Goal: Task Accomplishment & Management: Use online tool/utility

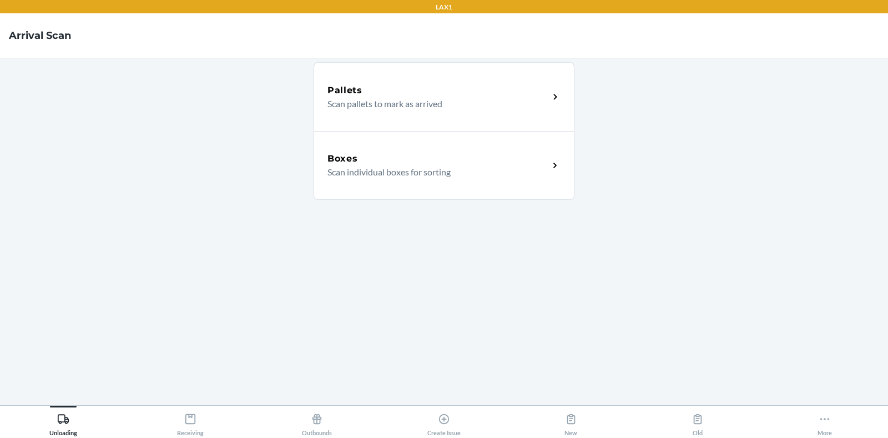
click at [584, 343] on main "Pallets Scan pallets to mark as arrived Boxes Scan individual boxes for sorting" at bounding box center [444, 232] width 888 height 348
click at [792, 414] on button "More" at bounding box center [824, 421] width 127 height 31
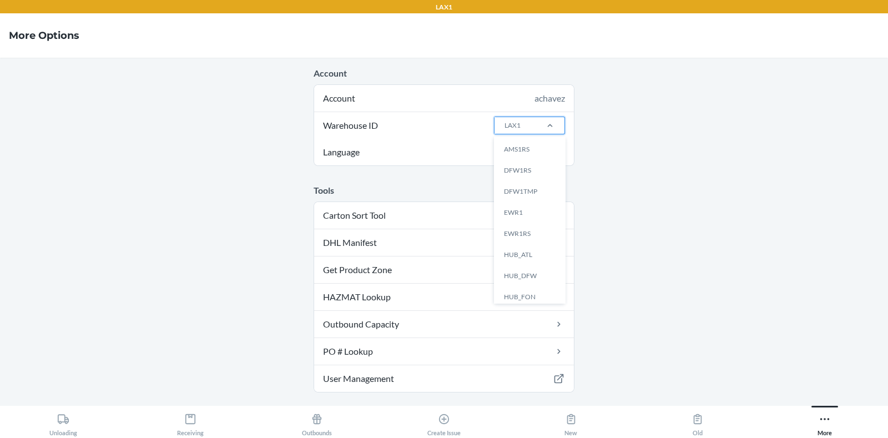
click at [514, 133] on div "LAX1" at bounding box center [515, 125] width 41 height 17
click at [505, 130] on input "Warehouse ID option AMS1RS focused, 1 of 25. 25 results available. Use Up and D…" at bounding box center [504, 125] width 1 height 10
click at [514, 283] on div "LAX1RS" at bounding box center [533, 292] width 60 height 21
click at [505, 130] on input "Warehouse ID option LAX1RS focused, 13 of 25. 25 results available. Use Up and …" at bounding box center [504, 125] width 1 height 10
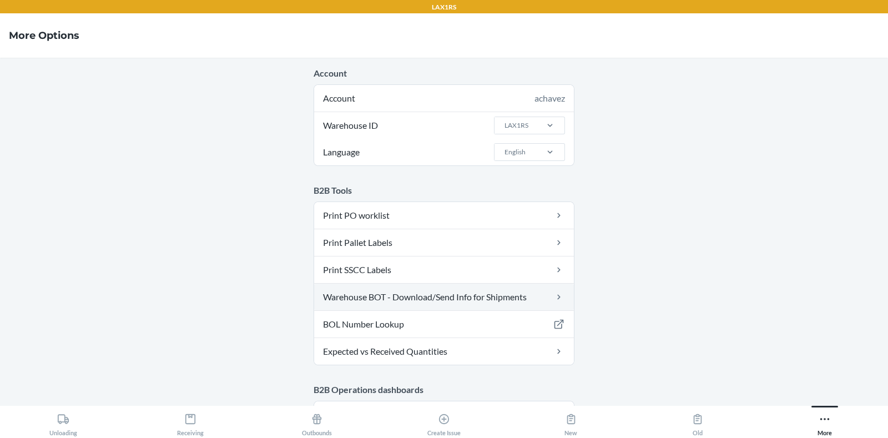
click at [485, 297] on link "Warehouse BOT - Download/Send Info for Shipments" at bounding box center [444, 297] width 260 height 27
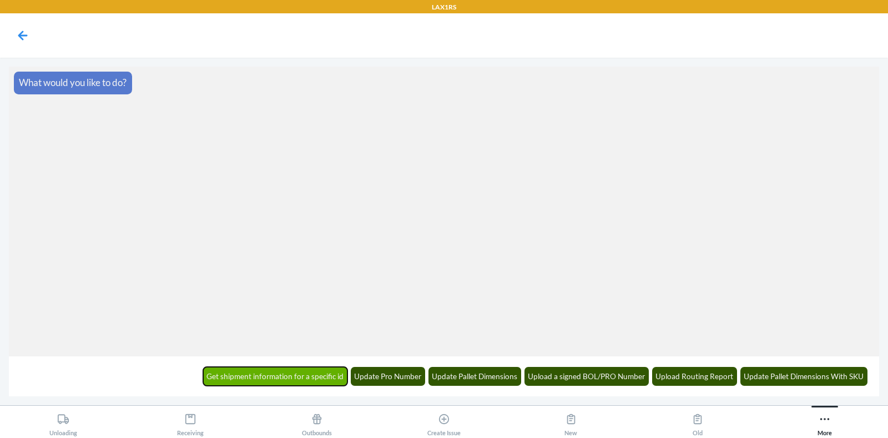
click at [313, 370] on button "Get shipment information for a specific id" at bounding box center [275, 376] width 145 height 19
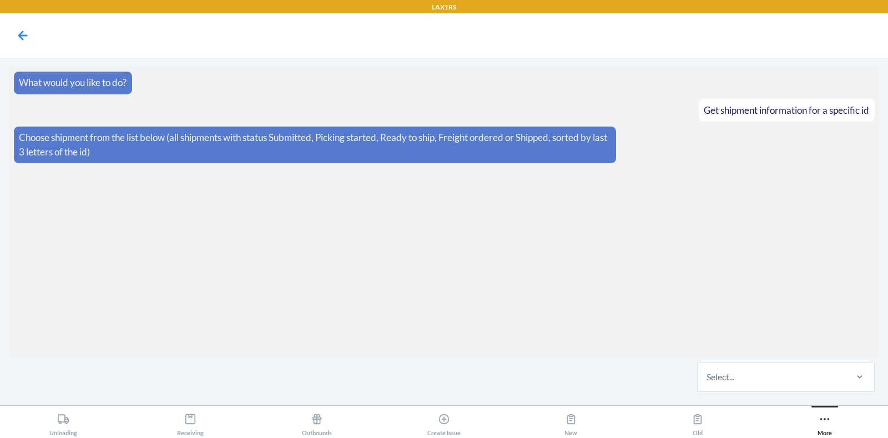
click at [750, 379] on div "Select..." at bounding box center [772, 377] width 148 height 29
click at [708, 379] on input "Select..." at bounding box center [707, 376] width 1 height 13
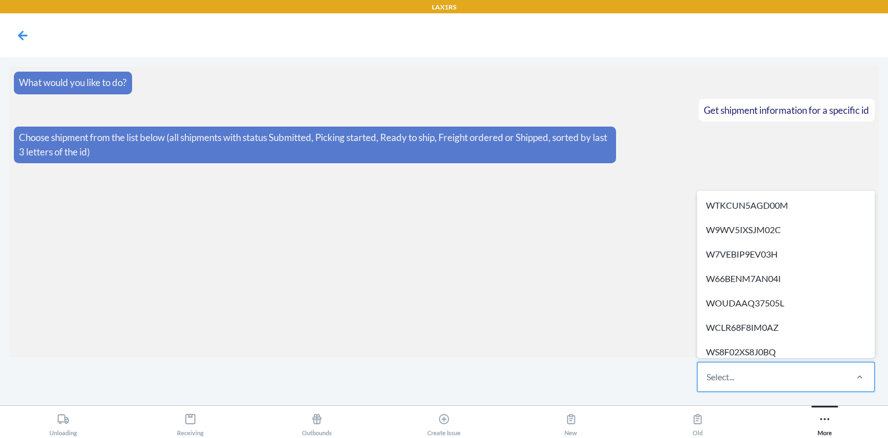
type input "v"
paste input "W6YQ7I61R4JEP"
type input "W6YQ7I61R4JEP"
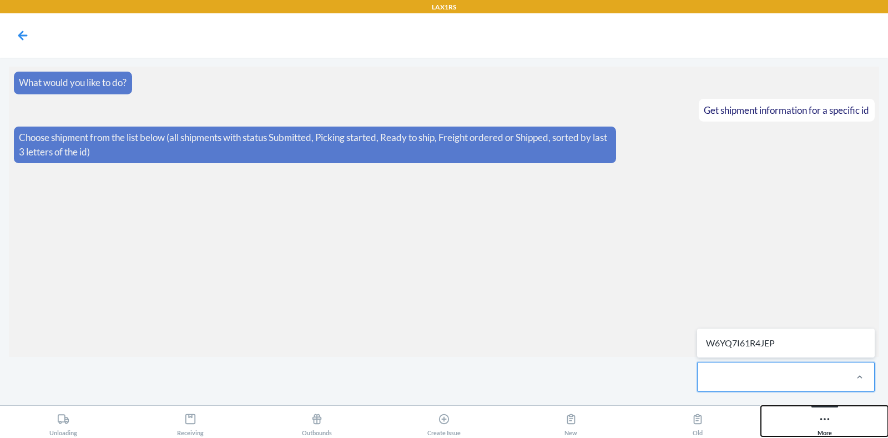
click at [815, 413] on button "More" at bounding box center [824, 421] width 127 height 31
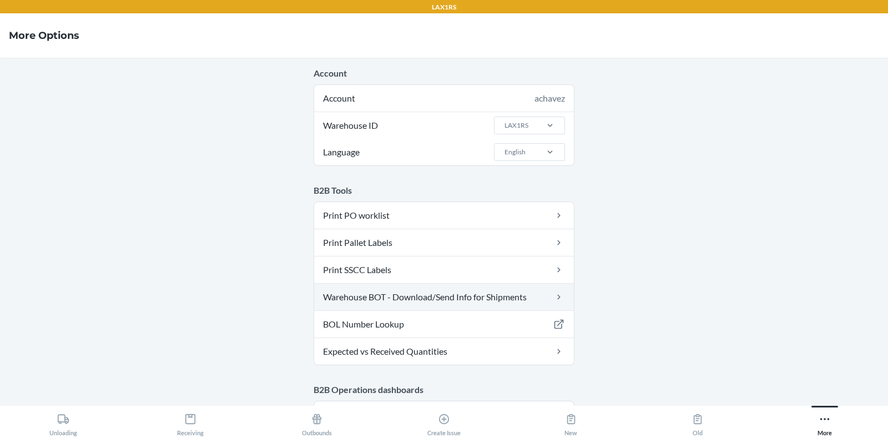
click at [475, 293] on link "Warehouse BOT - Download/Send Info for Shipments" at bounding box center [444, 297] width 260 height 27
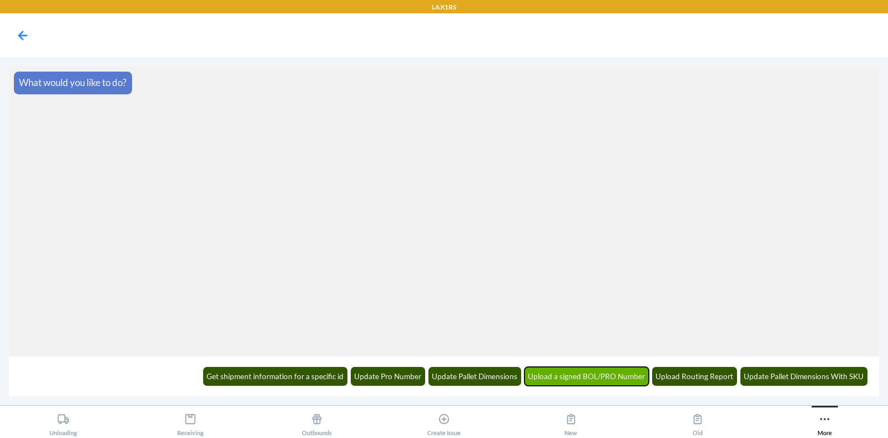
click at [572, 380] on button "Upload a signed BOL/PRO Number" at bounding box center [587, 376] width 125 height 19
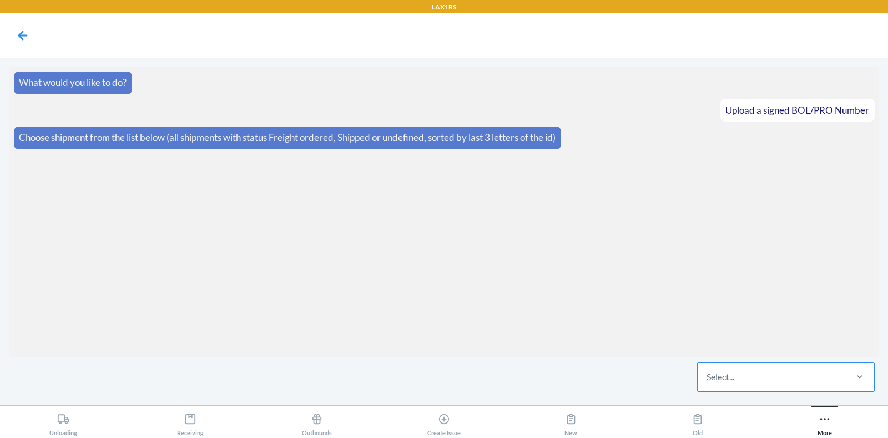
click at [745, 368] on div "Select..." at bounding box center [772, 377] width 148 height 29
click at [708, 370] on input "Select..." at bounding box center [707, 376] width 1 height 13
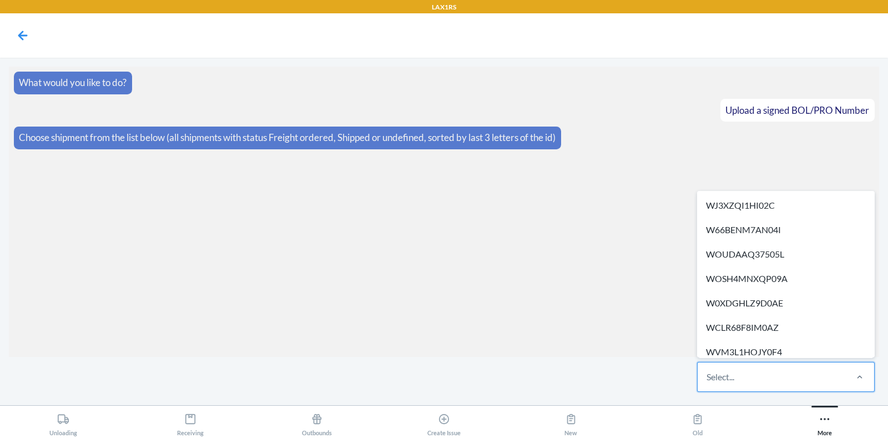
paste input "W6YQ7I61R4JEP"
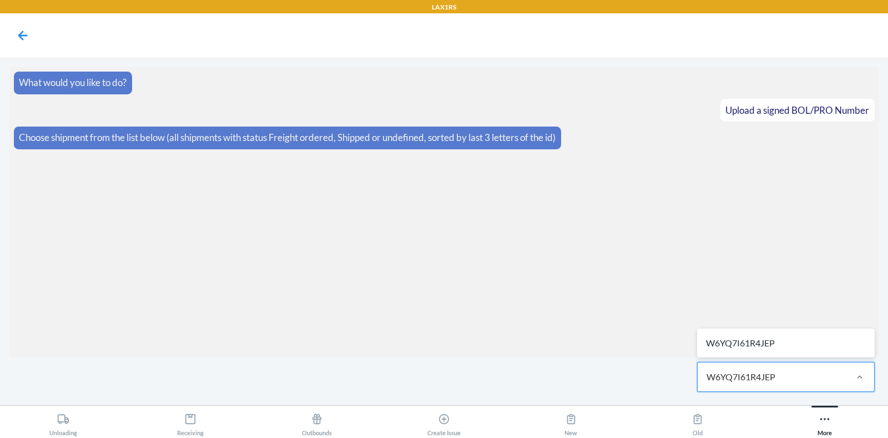
type input "W6YQ7I61R4JEP"
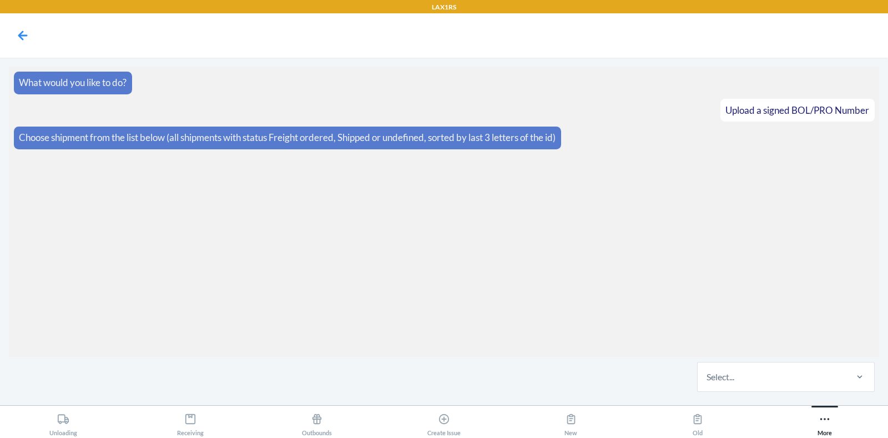
click at [643, 355] on section "What would you like to do? Upload a signed BOL/PRO Number Choose shipment from …" at bounding box center [444, 212] width 871 height 290
click at [821, 418] on icon at bounding box center [824, 419] width 9 height 2
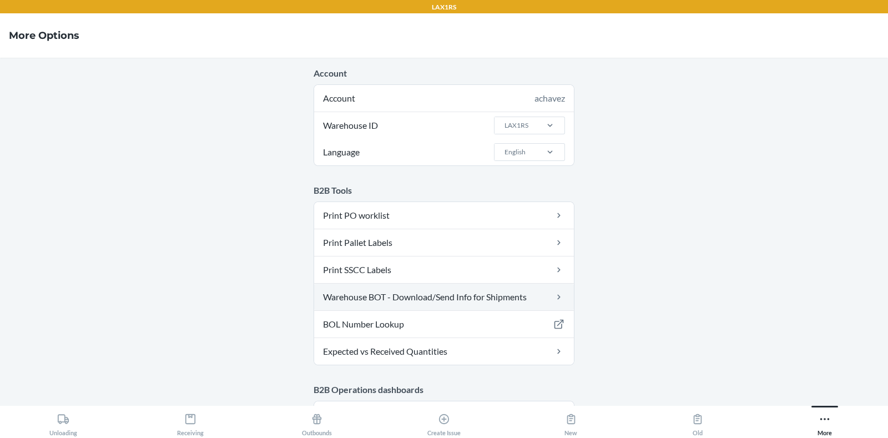
click at [464, 293] on link "Warehouse BOT - Download/Send Info for Shipments" at bounding box center [444, 297] width 260 height 27
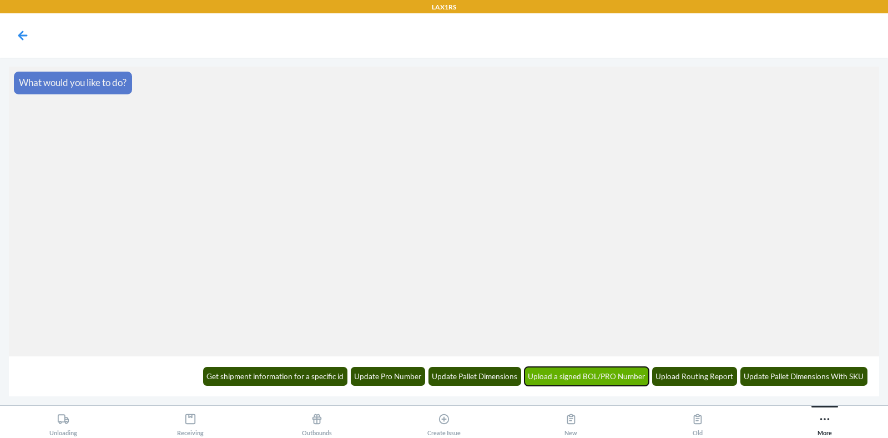
click at [554, 376] on button "Upload a signed BOL/PRO Number" at bounding box center [587, 376] width 125 height 19
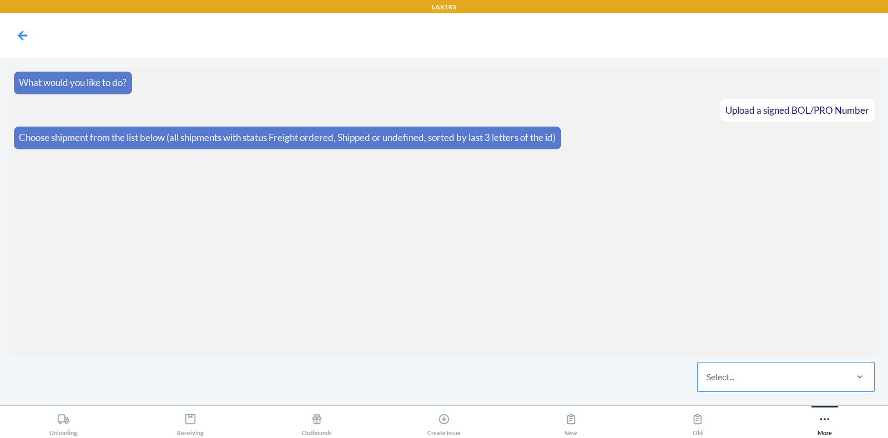
click at [750, 379] on div "Select..." at bounding box center [772, 377] width 148 height 29
click at [708, 379] on input "Select..." at bounding box center [707, 376] width 1 height 13
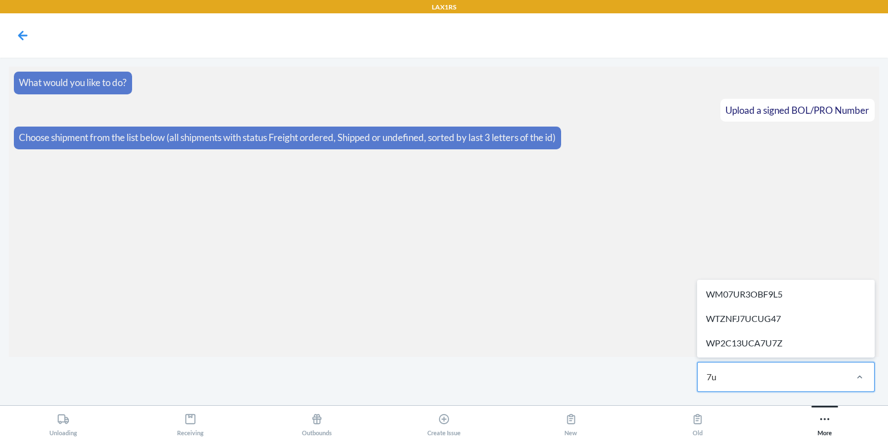
type input "7"
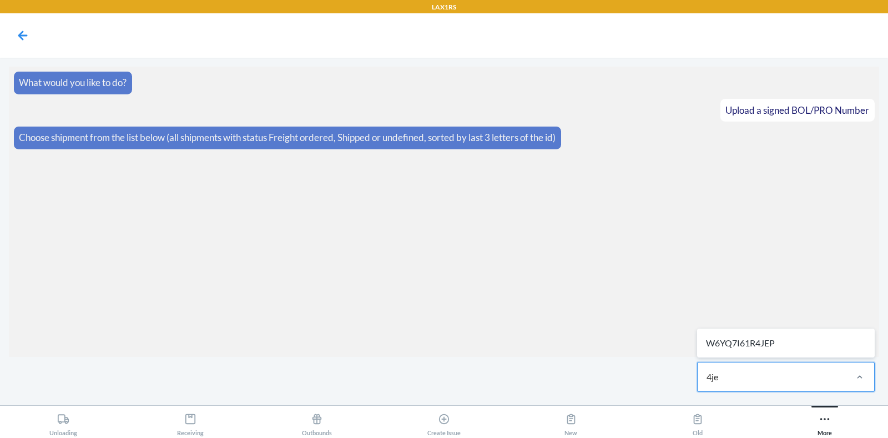
type input "4je"
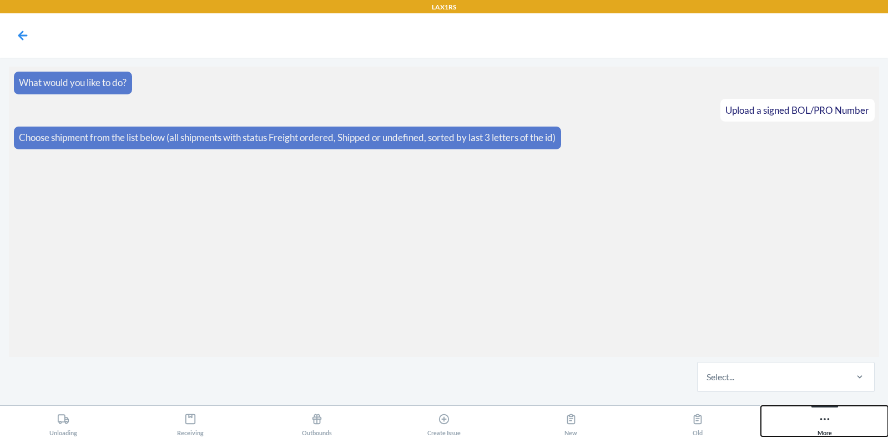
click at [791, 415] on button "More" at bounding box center [824, 421] width 127 height 31
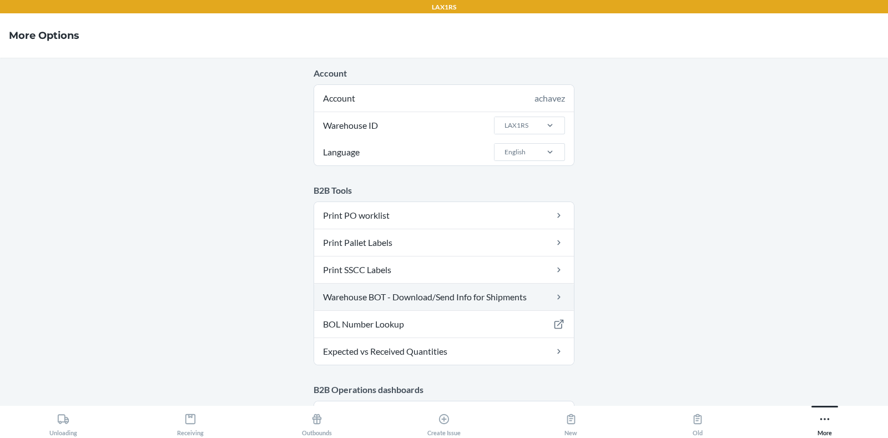
click at [481, 289] on link "Warehouse BOT - Download/Send Info for Shipments" at bounding box center [444, 297] width 260 height 27
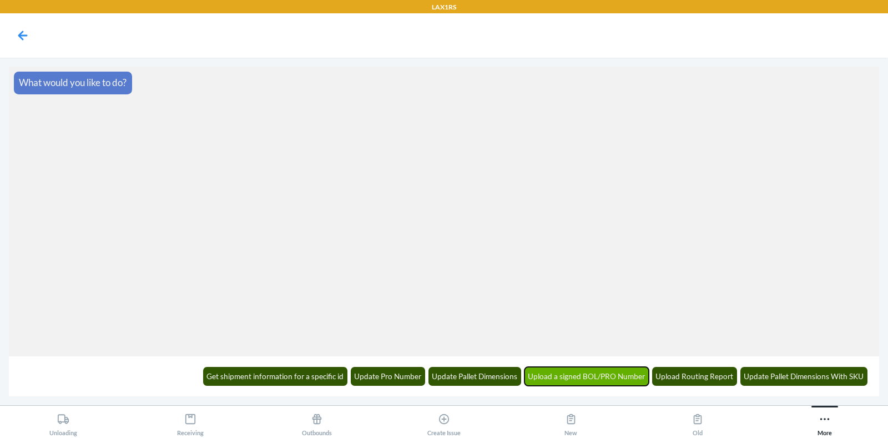
click at [576, 383] on button "Upload a signed BOL/PRO Number" at bounding box center [587, 376] width 125 height 19
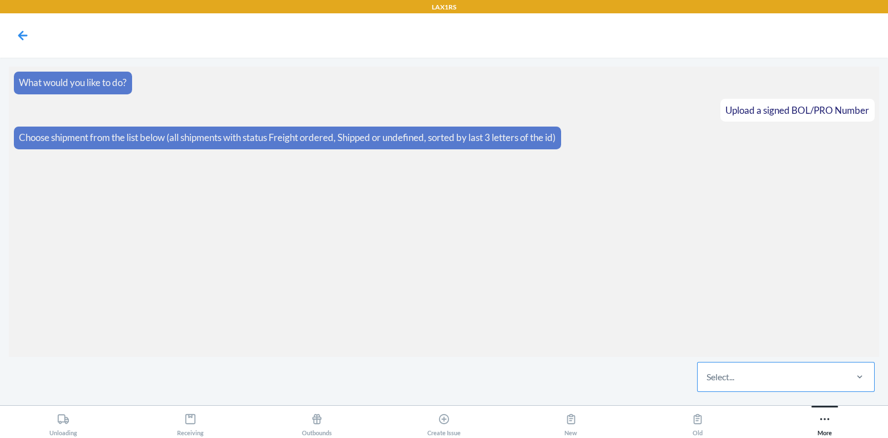
click at [725, 373] on div "Select..." at bounding box center [721, 376] width 28 height 13
click at [708, 373] on input "Select..." at bounding box center [707, 376] width 1 height 13
type input "4je"
click at [812, 429] on button "More" at bounding box center [824, 421] width 127 height 31
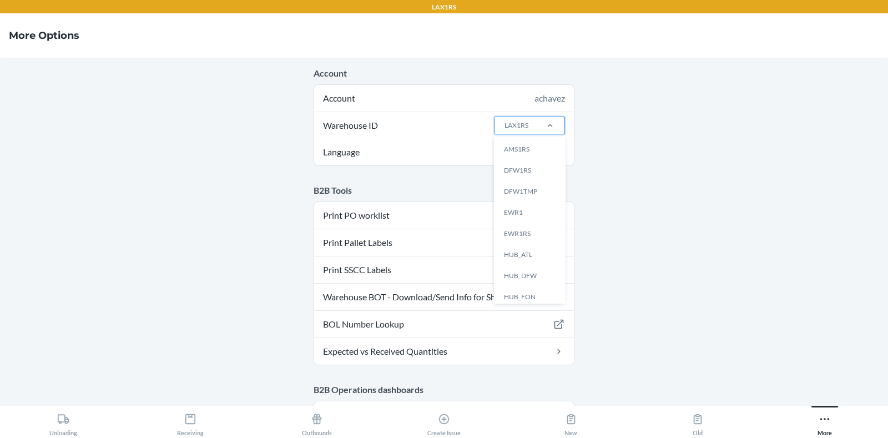
click at [528, 133] on div "LAX1RS" at bounding box center [515, 125] width 41 height 17
click at [505, 130] on input "Warehouse ID option AMS1RS focused, 1 of 25. 25 results available. Use Up and D…" at bounding box center [504, 125] width 1 height 10
click at [521, 175] on div "LAX1" at bounding box center [533, 169] width 60 height 21
click at [505, 130] on input "Warehouse ID option LAX1 focused, 12 of 25. 25 results available. Use Up and Do…" at bounding box center [504, 125] width 1 height 10
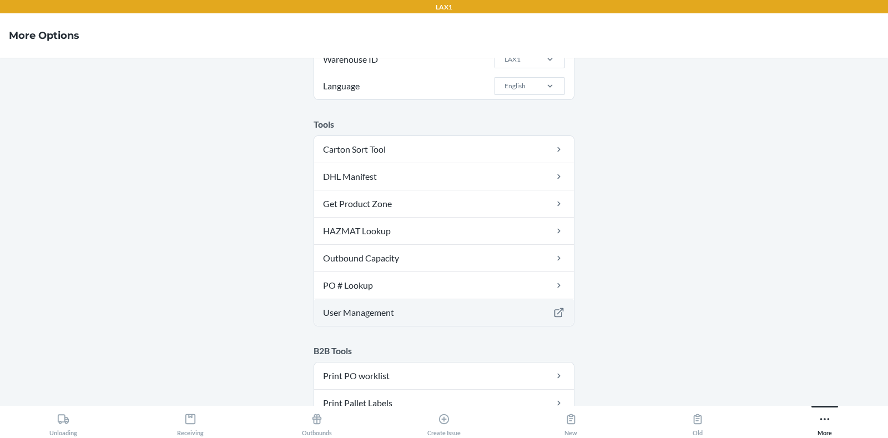
scroll to position [66, 0]
click at [438, 315] on link "User Management" at bounding box center [444, 312] width 260 height 27
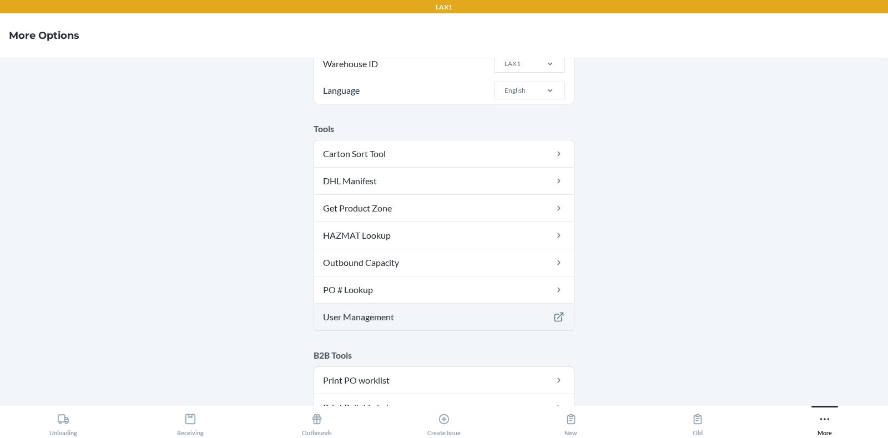
scroll to position [0, 0]
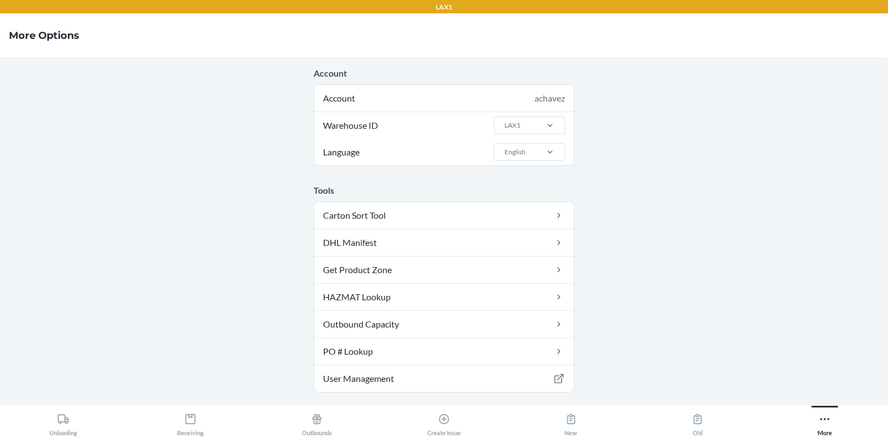
click at [523, 115] on div "LAX1" at bounding box center [529, 125] width 71 height 27
click at [505, 120] on input "Warehouse ID LAX1" at bounding box center [504, 125] width 1 height 10
click at [520, 120] on div "LAX1" at bounding box center [515, 125] width 41 height 17
click at [505, 120] on input "Warehouse ID 0 results available. Select is focused ,type to refine list, press…" at bounding box center [504, 125] width 1 height 10
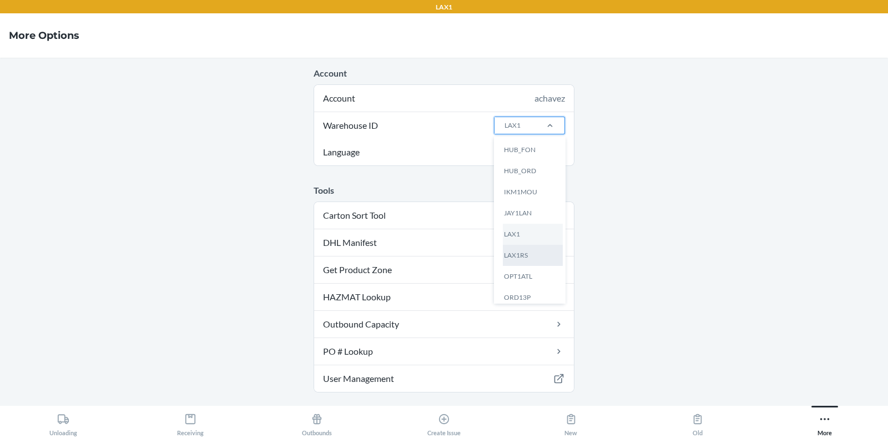
click at [516, 258] on div "LAX1RS" at bounding box center [533, 255] width 60 height 21
click at [505, 130] on input "Warehouse ID option LAX1RS focused, 13 of 25. 25 results available. Use Up and …" at bounding box center [504, 125] width 1 height 10
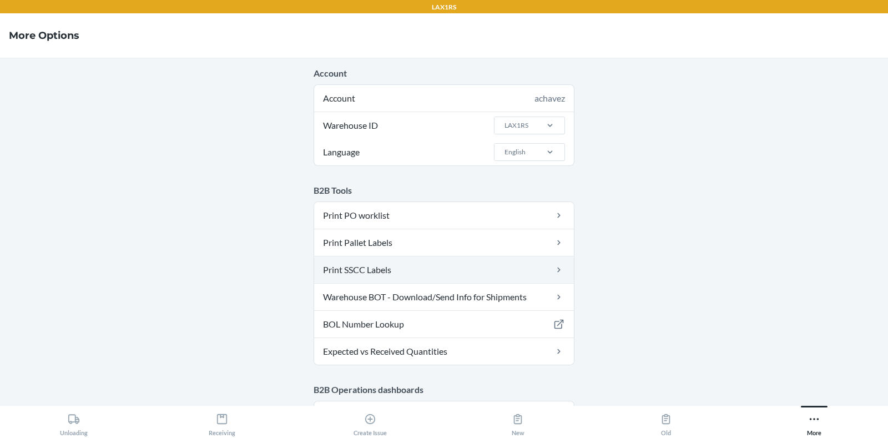
scroll to position [75, 0]
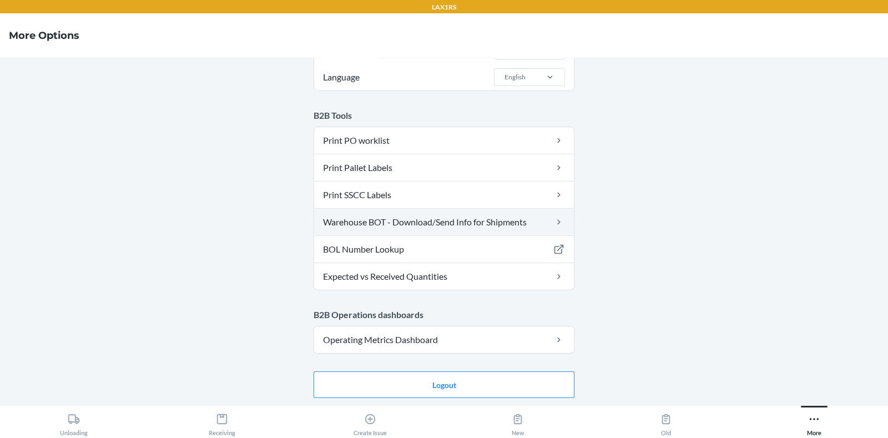
click at [471, 217] on link "Warehouse BOT - Download/Send Info for Shipments" at bounding box center [444, 222] width 260 height 27
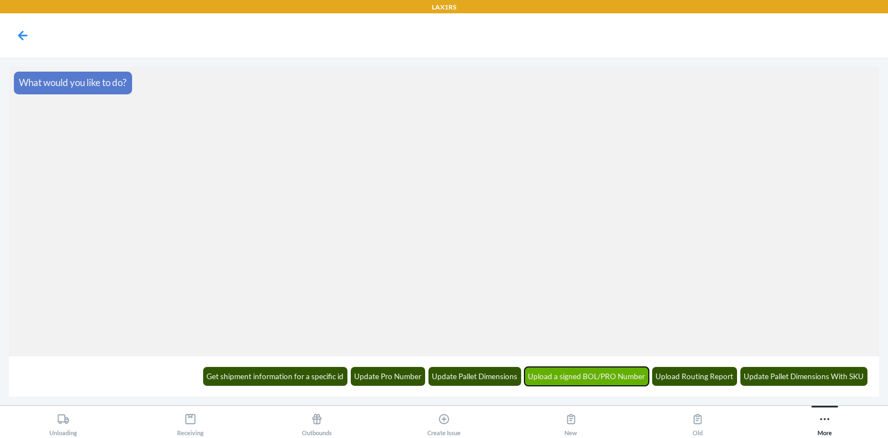
click at [538, 373] on button "Upload a signed BOL/PRO Number" at bounding box center [587, 376] width 125 height 19
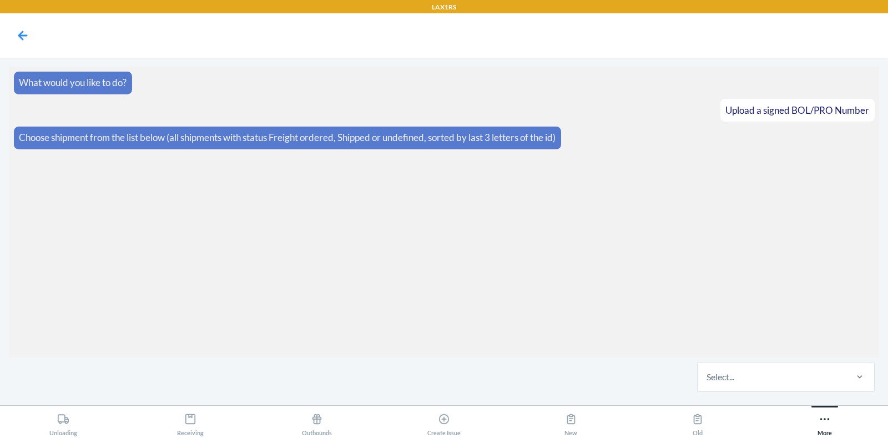
click at [747, 371] on div "Select..." at bounding box center [772, 377] width 148 height 29
click at [708, 371] on input "Select..." at bounding box center [707, 376] width 1 height 13
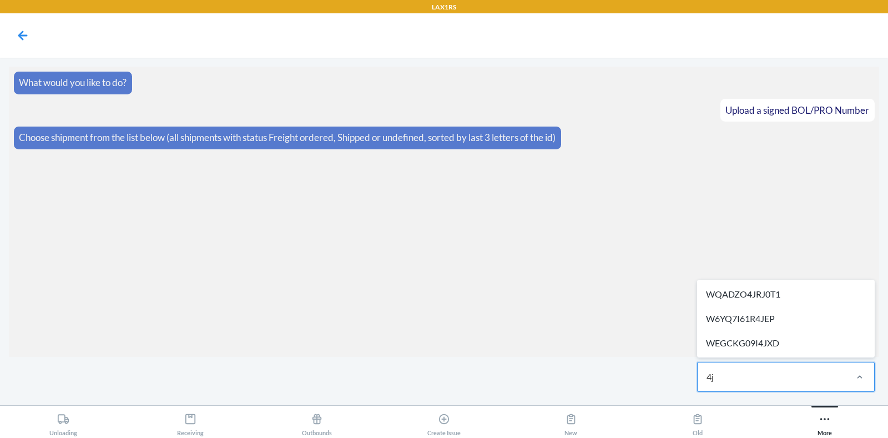
type input "4je"
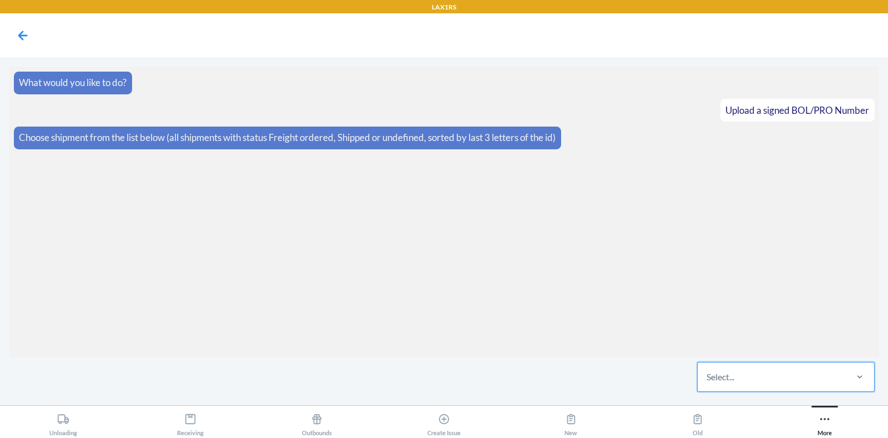
click at [746, 374] on div "Select..." at bounding box center [772, 377] width 148 height 29
click at [708, 374] on input "0 results available. Select is focused ,type to refine list, press Down to open…" at bounding box center [707, 376] width 1 height 13
click at [746, 374] on div "Select..." at bounding box center [772, 377] width 148 height 29
click at [708, 374] on input "0 results available. Select is focused ,type to refine list, press Down to open…" at bounding box center [707, 376] width 1 height 13
click at [842, 185] on section "What would you like to do? Upload a signed BOL/PRO Number Choose shipment from …" at bounding box center [444, 212] width 871 height 290
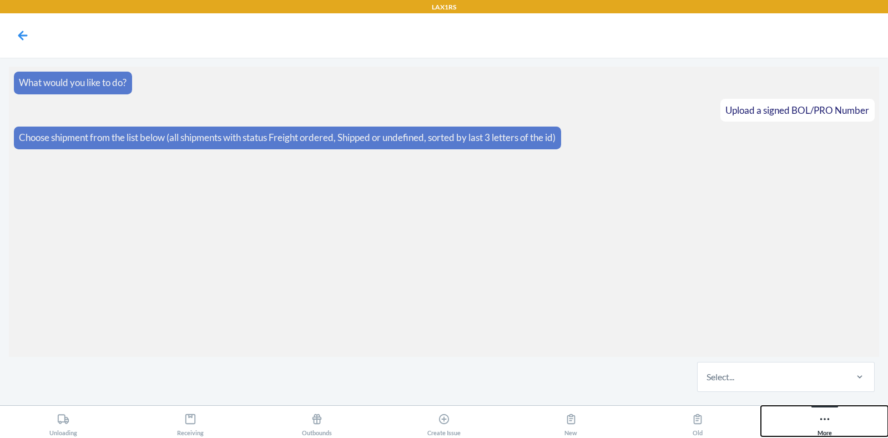
click at [802, 415] on button "More" at bounding box center [824, 421] width 127 height 31
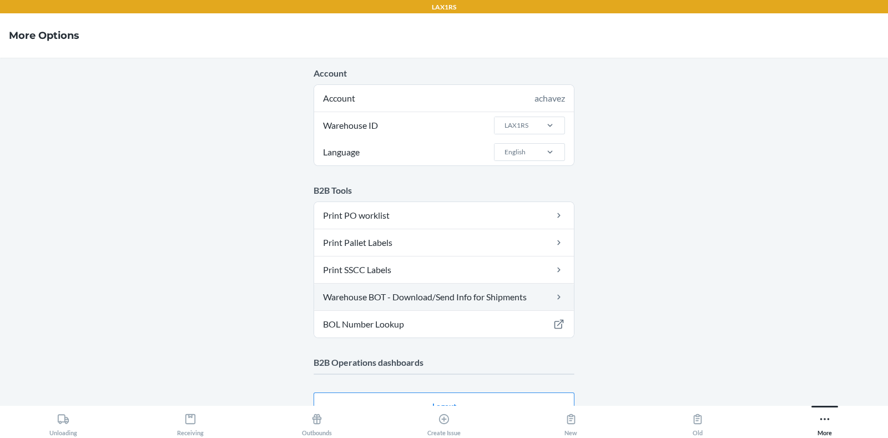
click at [444, 302] on link "Warehouse BOT - Download/Send Info for Shipments" at bounding box center [444, 297] width 260 height 27
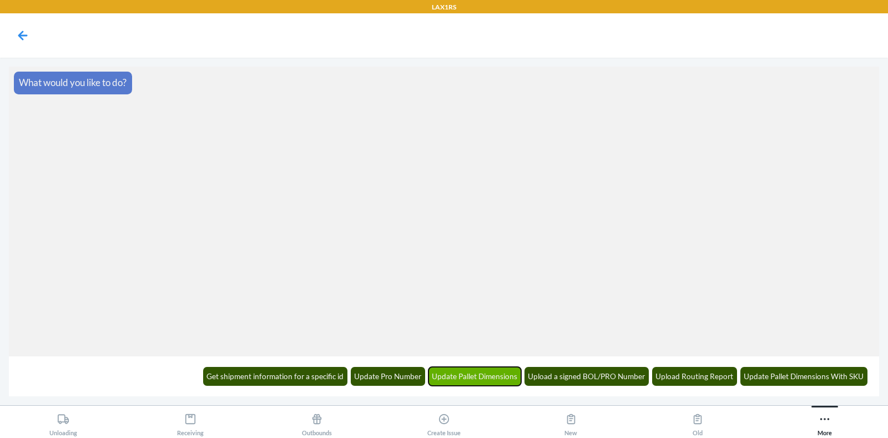
click at [471, 379] on button "Update Pallet Dimensions" at bounding box center [475, 376] width 93 height 19
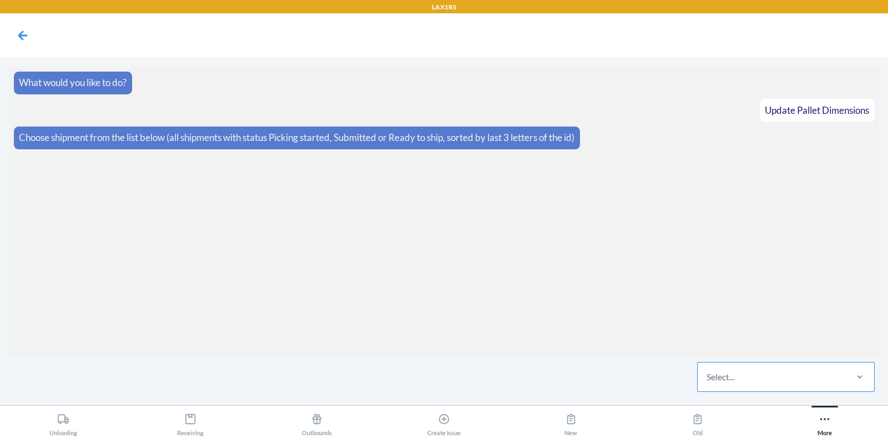
click at [732, 370] on div "Select..." at bounding box center [721, 376] width 28 height 13
click at [708, 370] on input "Select..." at bounding box center [707, 376] width 1 height 13
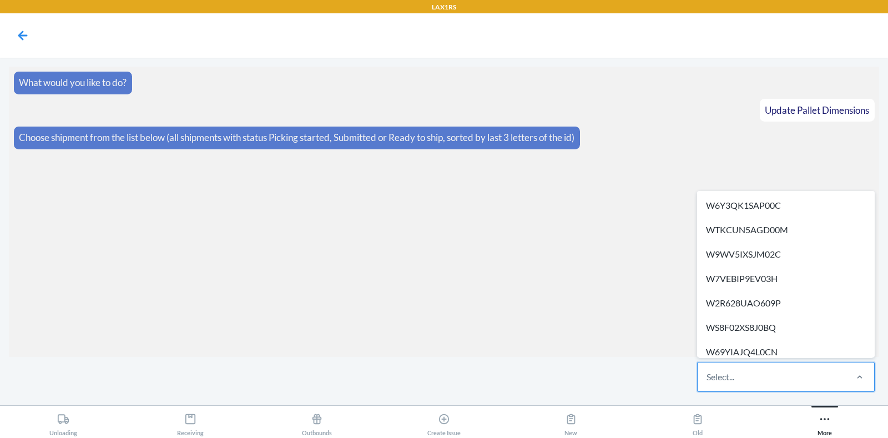
paste input "WDCAGH2NBEBBU"
type input "W"
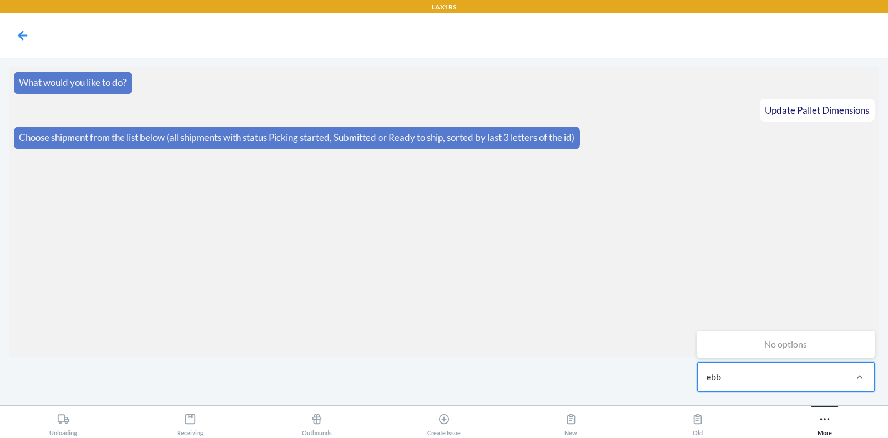
type input "ebbu"
click at [751, 381] on div "Select..." at bounding box center [772, 377] width 148 height 29
click at [708, 381] on input "0 results available. Select is focused ,type to refine list, press Down to open…" at bounding box center [707, 376] width 1 height 13
click at [751, 381] on div "Select..." at bounding box center [772, 377] width 148 height 29
click at [708, 381] on input "0 results available. Select is focused ,type to refine list, press Down to open…" at bounding box center [707, 376] width 1 height 13
